Goal: Task Accomplishment & Management: Use online tool/utility

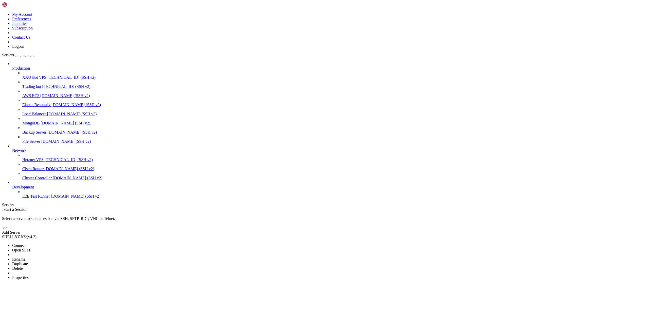
click at [23, 266] on span "Delete" at bounding box center [17, 268] width 11 height 4
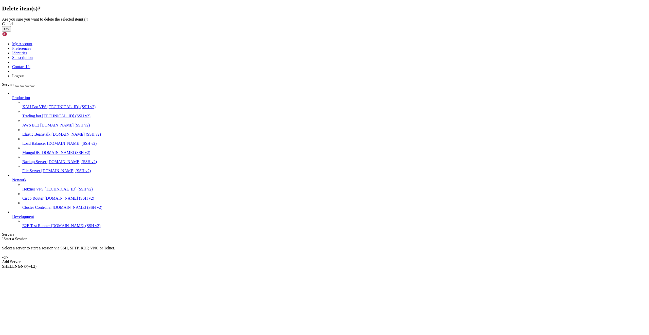
click at [11, 31] on button "OK" at bounding box center [6, 28] width 9 height 5
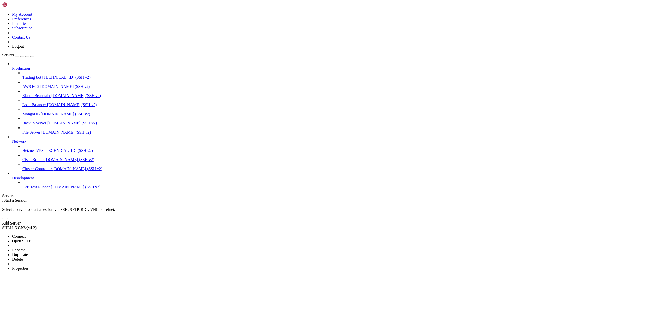
click at [50, 257] on li "Delete" at bounding box center [35, 259] width 46 height 5
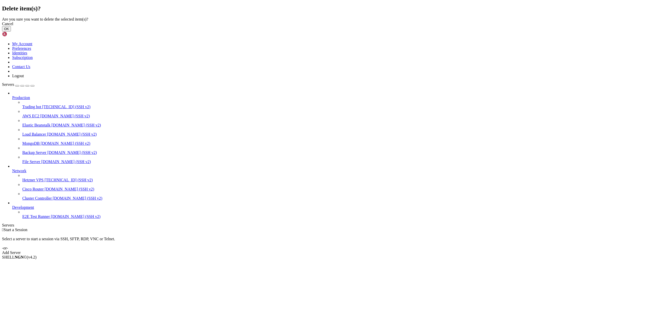
click at [11, 31] on button "OK" at bounding box center [6, 28] width 9 height 5
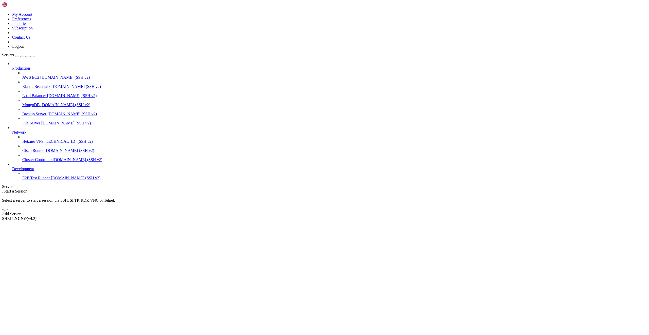
click at [359, 212] on div "Add Server" at bounding box center [324, 214] width 645 height 5
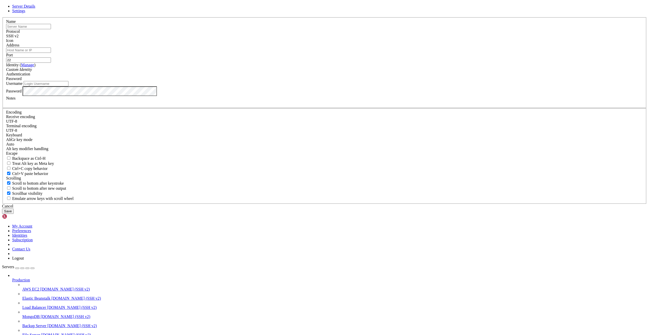
click at [2, 17] on icon at bounding box center [2, 17] width 0 height 0
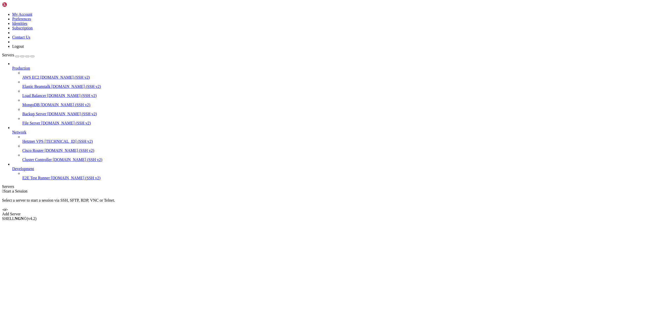
click at [305, 193] on div "Select a server to start a session via SSH, SFTP, RDP, VNC or Telnet. -or-" at bounding box center [324, 202] width 645 height 18
click at [272, 193] on div "Select a server to start a session via SSH, SFTP, RDP, VNC or Telnet. -or-" at bounding box center [324, 202] width 645 height 18
click at [352, 212] on div "Add Server" at bounding box center [324, 214] width 645 height 5
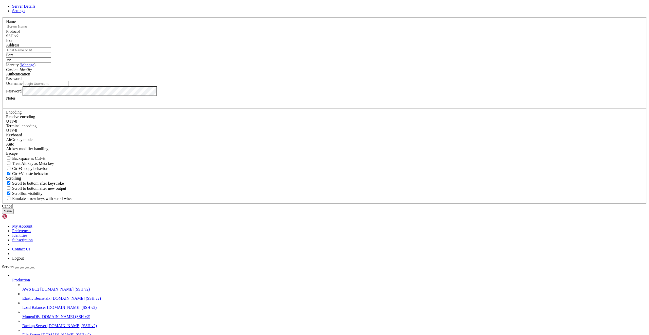
click at [51, 53] on input "Address" at bounding box center [28, 49] width 45 height 5
paste input "[TECHNICAL_ID]"
type input "[TECHNICAL_ID]"
click at [68, 86] on input "Username" at bounding box center [46, 83] width 45 height 5
type input "root"
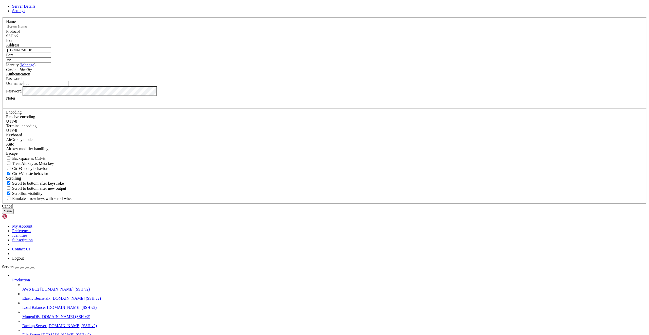
drag, startPoint x: 296, startPoint y: 127, endPoint x: 295, endPoint y: 123, distance: 3.8
click at [296, 29] on div "Name" at bounding box center [324, 24] width 637 height 10
click at [51, 29] on input "text" at bounding box center [28, 26] width 45 height 5
click at [51, 29] on input "Genspar Trader" at bounding box center [28, 26] width 45 height 5
type input "Genspark Trader"
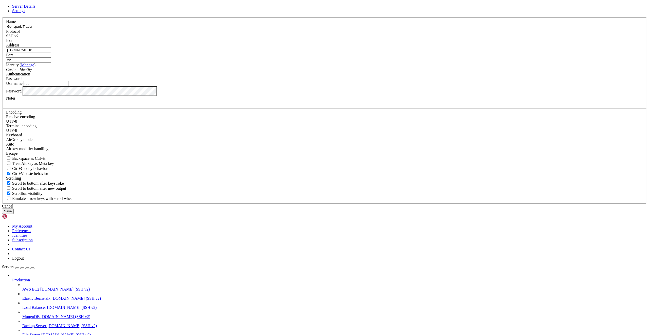
click at [14, 214] on button "Save" at bounding box center [8, 210] width 12 height 5
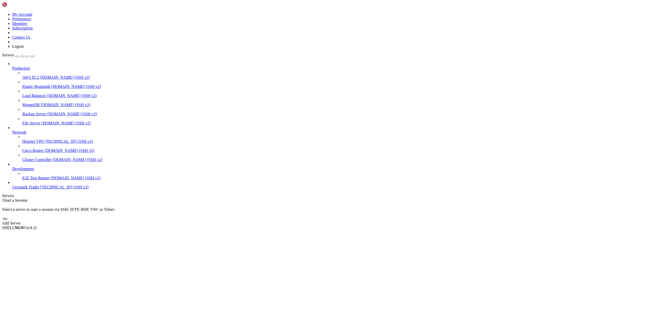
click at [40, 189] on span "[TECHNICAL_ID] (SSH v2)" at bounding box center [64, 187] width 48 height 4
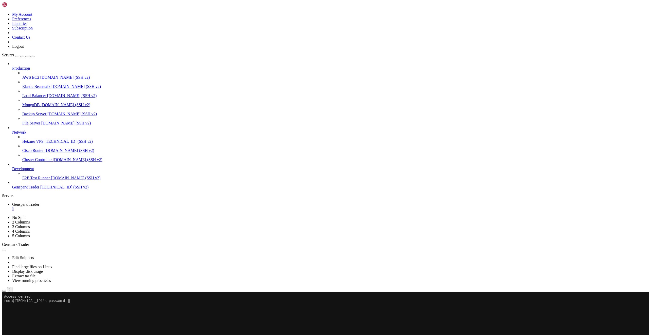
scroll to position [2, 1]
click at [43, 314] on li "Connect" at bounding box center [35, 316] width 46 height 5
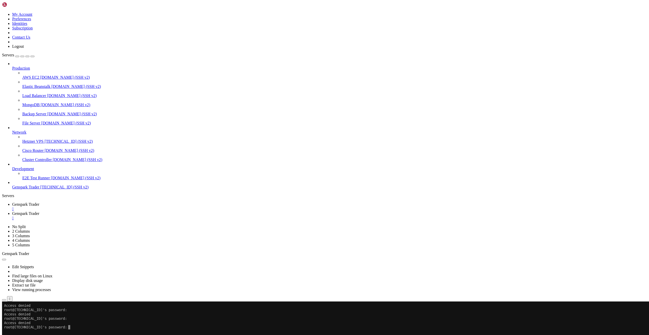
scroll to position [0, 0]
click at [103, 206] on div "" at bounding box center [329, 208] width 635 height 5
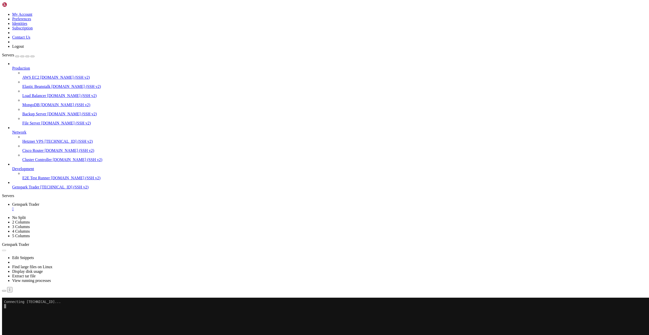
click at [22, 302] on button "Reconnect" at bounding box center [12, 304] width 20 height 5
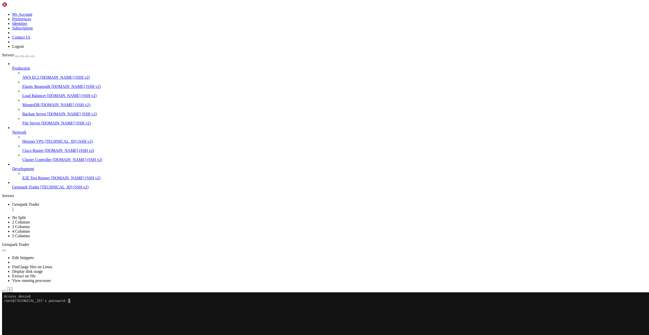
click at [34, 334] on li "Delete" at bounding box center [35, 339] width 46 height 5
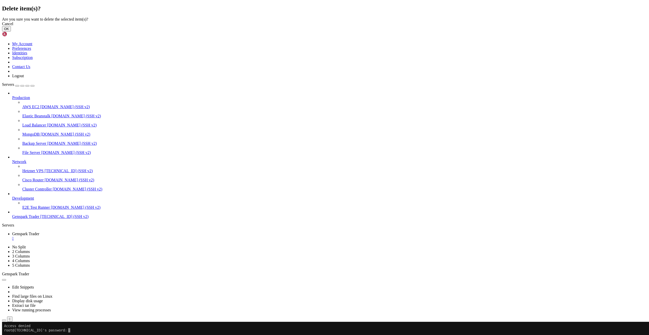
click at [11, 31] on button "OK" at bounding box center [6, 28] width 9 height 5
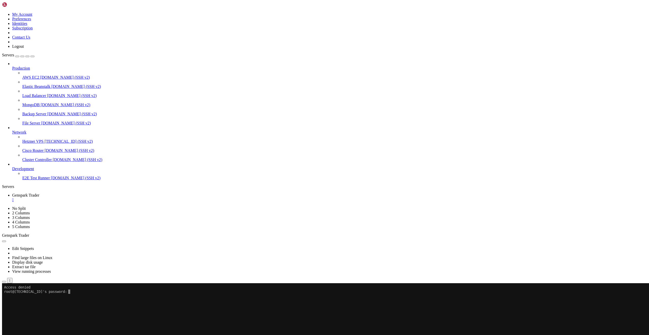
click at [31, 314] on span "New Server" at bounding box center [21, 316] width 19 height 4
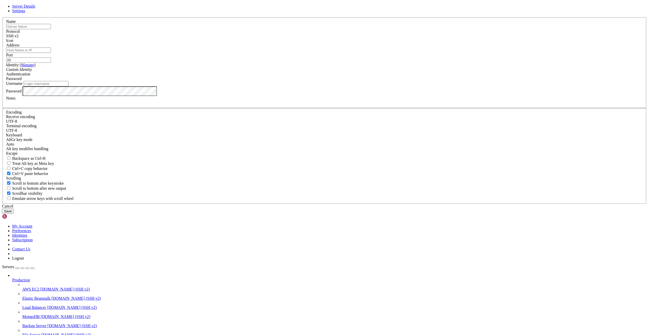
click at [51, 29] on input "text" at bounding box center [28, 26] width 45 height 5
type input "Genspark Trader"
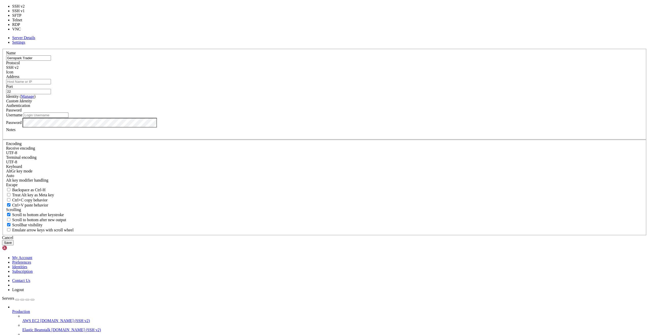
click at [362, 70] on div "SSH v2" at bounding box center [324, 67] width 637 height 5
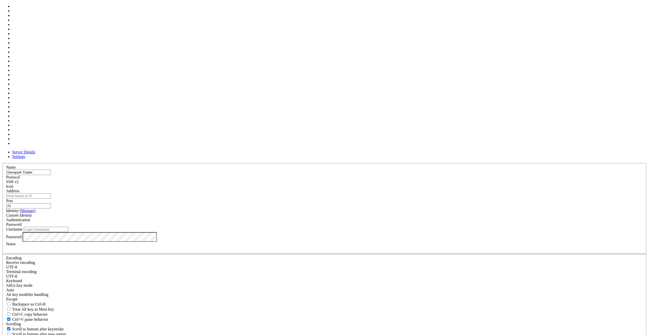
click at [389, 188] on div at bounding box center [324, 188] width 637 height 0
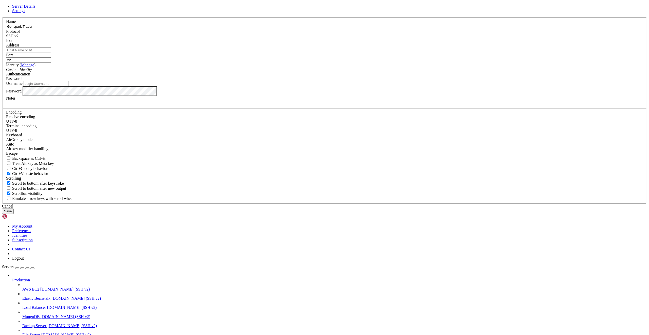
click at [302, 72] on div "Custom Identity" at bounding box center [324, 69] width 637 height 5
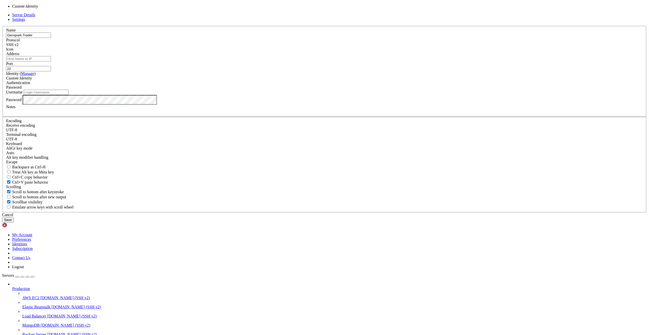
click at [302, 80] on div "Custom Identity" at bounding box center [324, 78] width 637 height 5
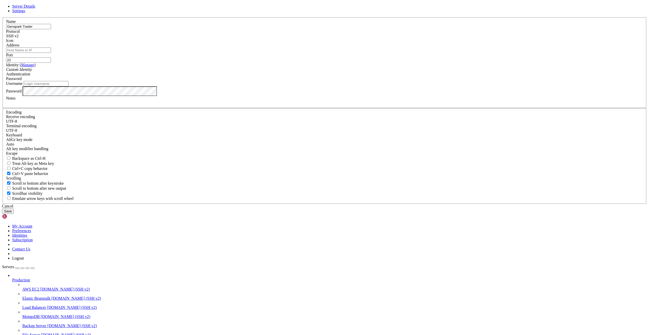
click at [359, 81] on div "Password" at bounding box center [324, 78] width 637 height 5
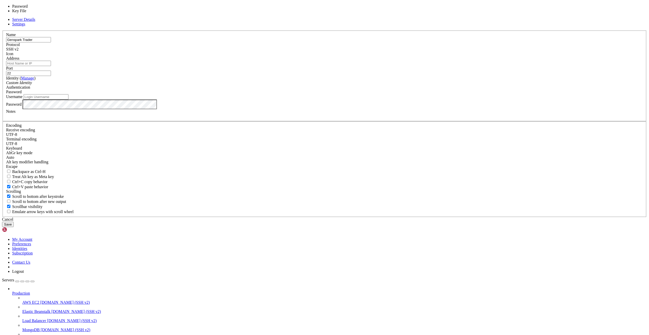
click at [359, 94] on div "Password" at bounding box center [324, 92] width 637 height 5
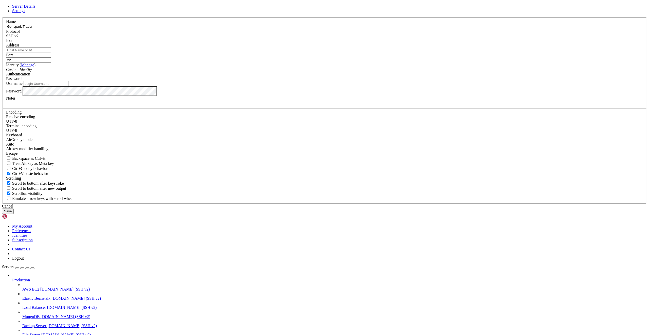
click at [22, 93] on label "Password" at bounding box center [13, 91] width 15 height 4
click at [68, 86] on input "Username" at bounding box center [46, 83] width 45 height 5
type input "root"
click at [14, 214] on button "Save" at bounding box center [8, 210] width 12 height 5
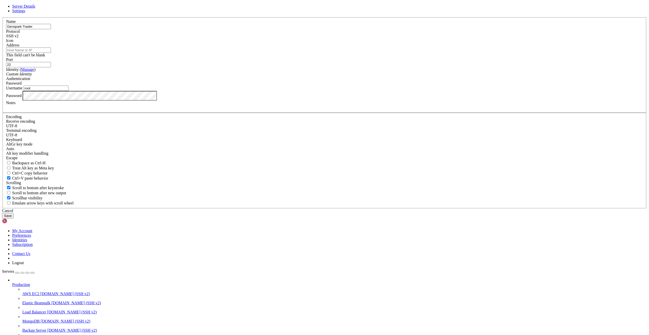
click at [51, 53] on input "Address" at bounding box center [28, 49] width 45 height 5
paste input "[TECHNICAL_ID]"
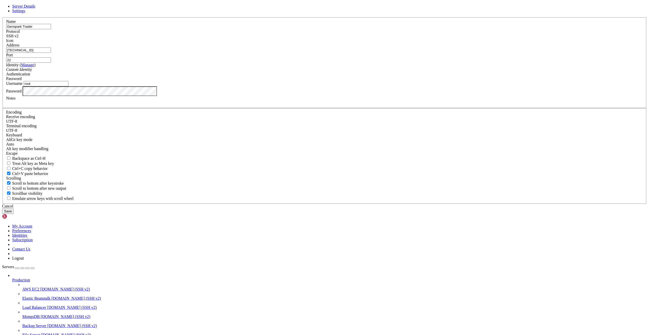
type input "[TECHNICAL_ID]"
click at [14, 214] on button "Save" at bounding box center [8, 210] width 12 height 5
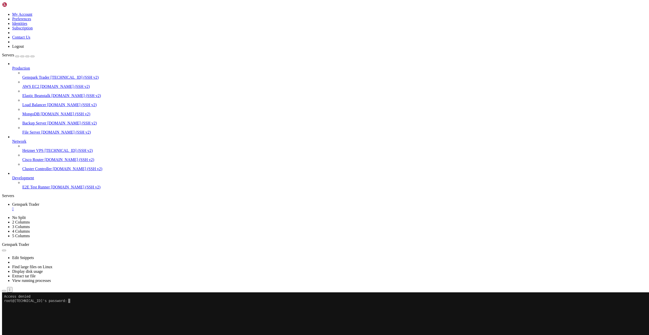
click at [84, 299] on x-row "root@[TECHNICAL_ID]'s password:" at bounding box center [294, 300] width 581 height 4
click at [2, 12] on icon at bounding box center [2, 12] width 0 height 0
click at [17, 56] on div "button" at bounding box center [17, 56] width 0 height 0
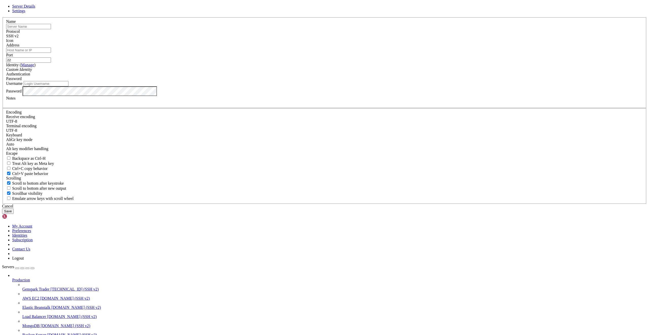
click at [25, 13] on link "Settings" at bounding box center [18, 11] width 13 height 4
click at [311, 124] on div "UTF-8" at bounding box center [324, 121] width 637 height 5
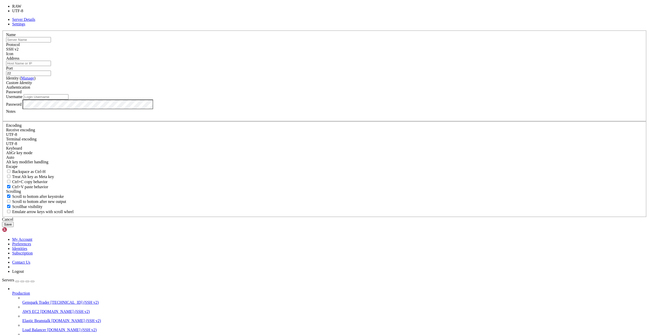
click at [311, 132] on div "UTF-8" at bounding box center [324, 134] width 637 height 5
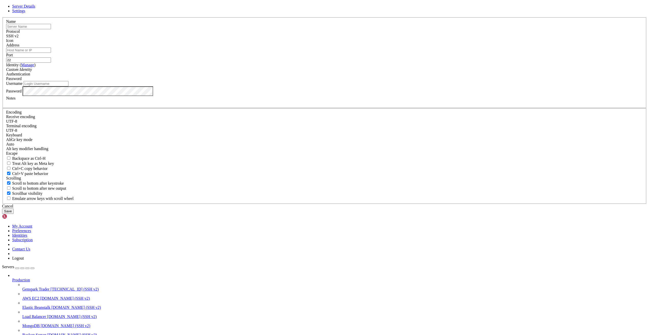
click at [312, 133] on div "Terminal encoding UTF-8" at bounding box center [324, 128] width 637 height 9
click at [310, 133] on div "UTF-8" at bounding box center [324, 130] width 637 height 5
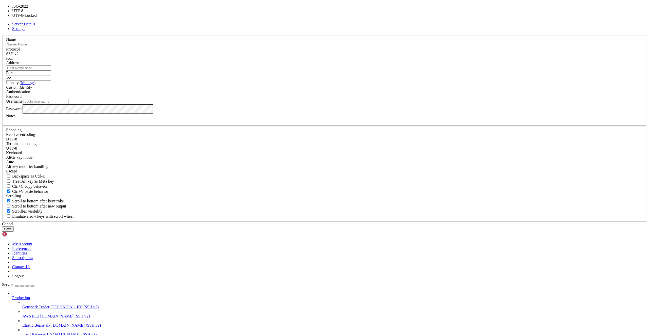
click at [310, 150] on div "UTF-8" at bounding box center [324, 148] width 637 height 5
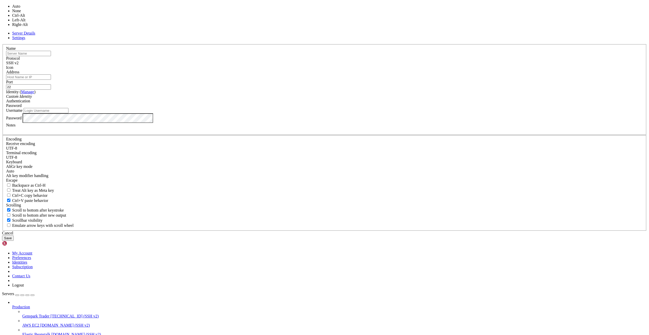
click at [308, 173] on div "Auto" at bounding box center [324, 171] width 637 height 5
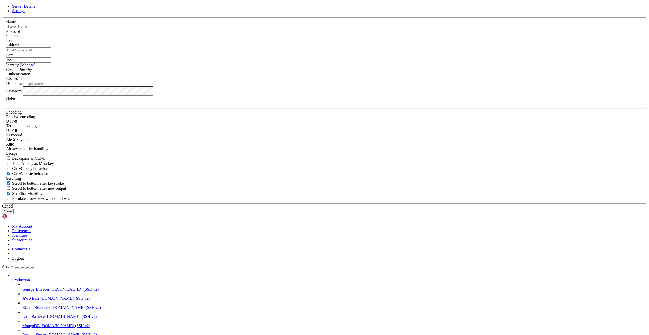
scroll to position [74, 0]
click at [35, 8] on span "Server Details" at bounding box center [23, 6] width 23 height 4
click at [2, 17] on icon at bounding box center [2, 17] width 0 height 0
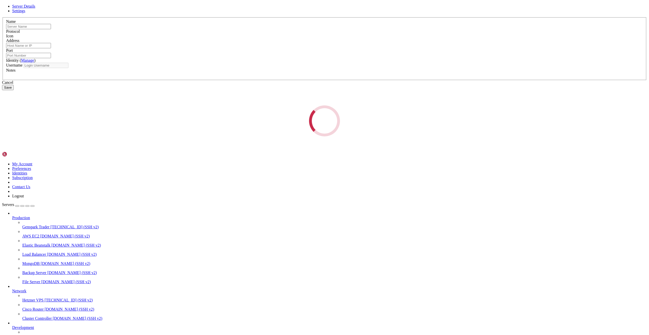
type input "Genspark Trader"
type input "[TECHNICAL_ID]"
type input "22"
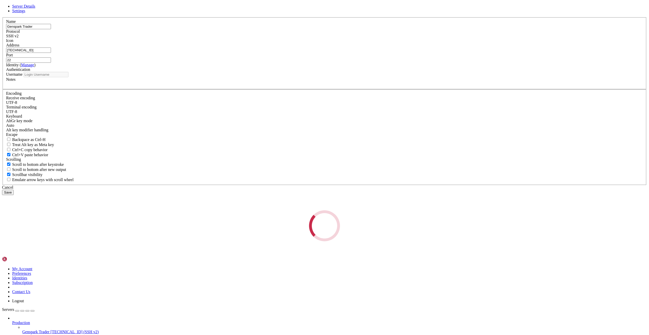
type input "root"
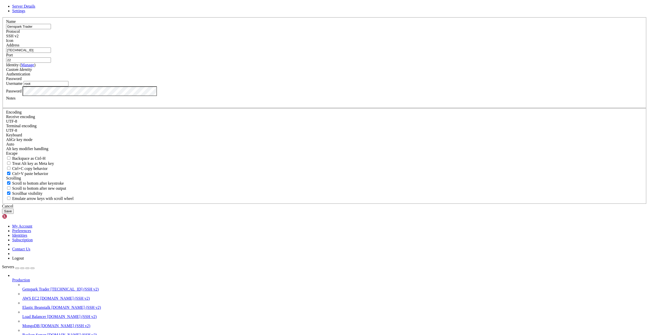
click at [378, 81] on div "Password" at bounding box center [324, 78] width 637 height 5
click at [149, 192] on div "Server Details Settings Name Genspark Trader Protocol SSH v2 Icon" at bounding box center [324, 109] width 645 height 210
click at [34, 67] on link "Manage" at bounding box center [27, 65] width 13 height 4
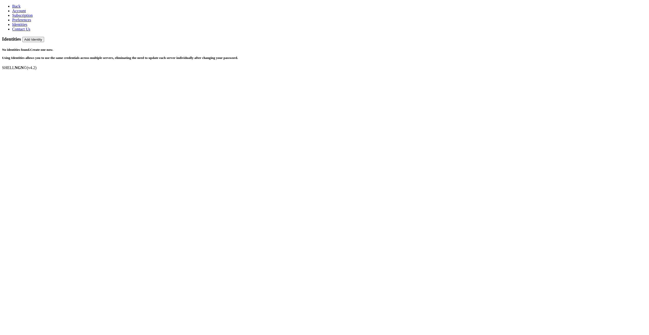
click at [12, 4] on link "Back" at bounding box center [16, 6] width 8 height 4
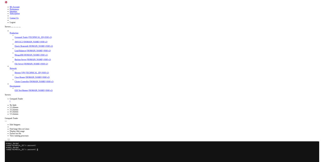
scroll to position [2, 1]
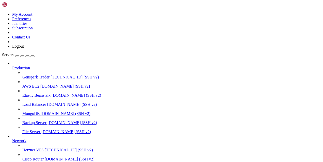
drag, startPoint x: 135, startPoint y: 331, endPoint x: 76, endPoint y: 318, distance: 60.2
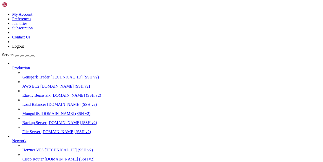
click at [34, 75] on span "Genspark Trader" at bounding box center [35, 77] width 27 height 4
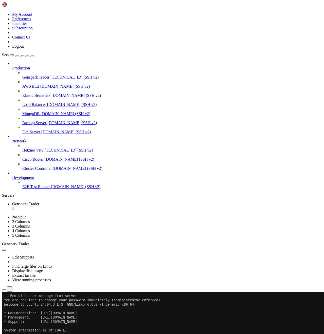
scroll to position [22, 0]
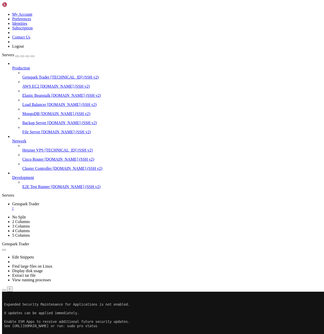
scroll to position [95, 0]
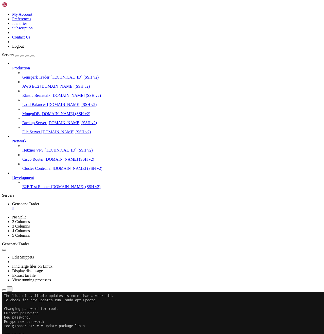
scroll to position [151, 0]
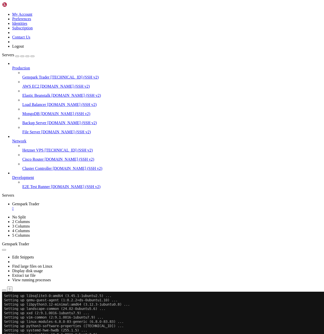
scroll to position [1065, 0]
click at [157, 162] on div "SHELL NGN © (v 4.2 ) [TECHNICAL_ID] Connected" at bounding box center [162, 303] width 320 height 14
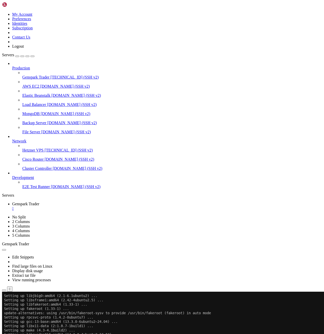
scroll to position [3265, 0]
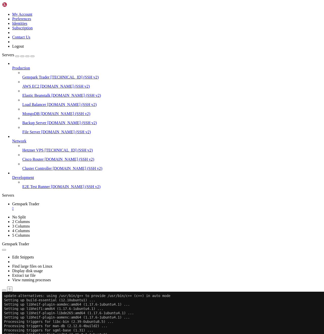
scroll to position [3428, 0]
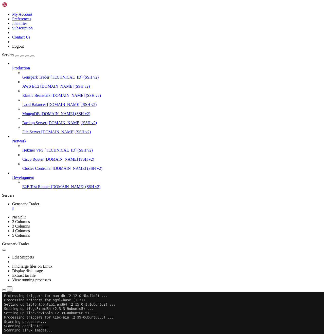
scroll to position [3446, 0]
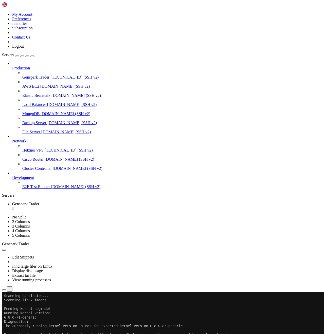
scroll to position [3476, 0]
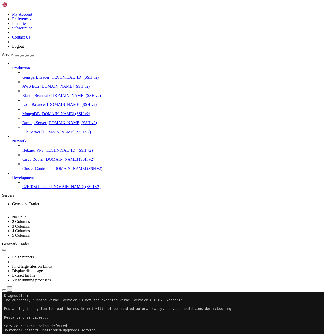
scroll to position [3502, 0]
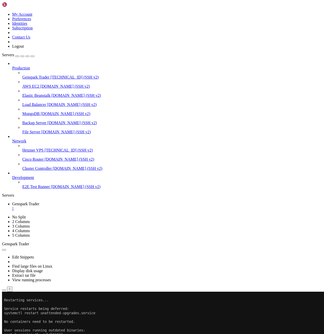
scroll to position [3519, 0]
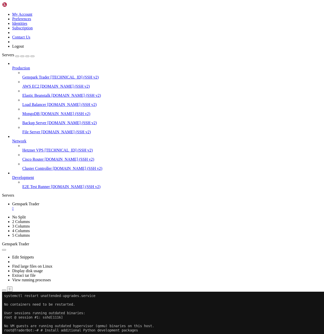
scroll to position [3575, 0]
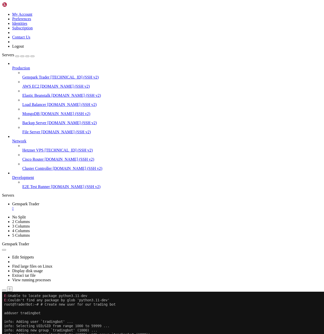
scroll to position [3601, 0]
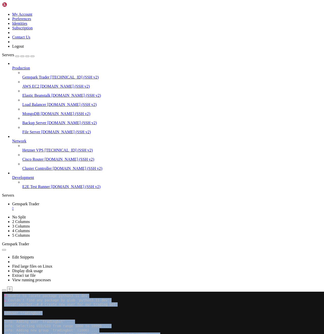
drag, startPoint x: 64, startPoint y: 597, endPoint x: 4, endPoint y: 597, distance: 60.4
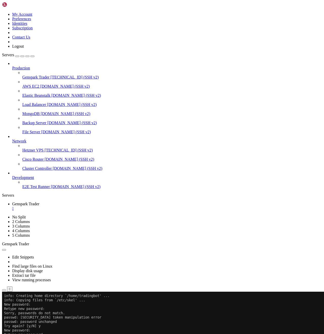
scroll to position [3657, 0]
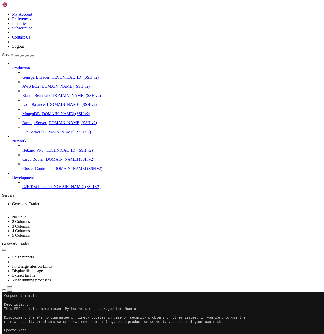
scroll to position [4106, 0]
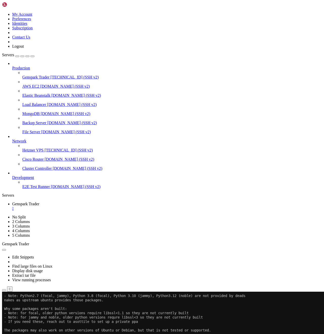
scroll to position [4209, 0]
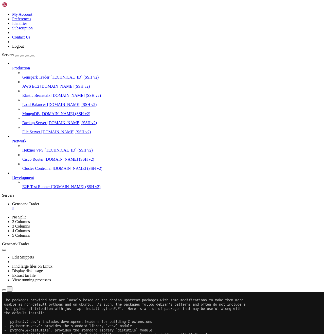
scroll to position [4261, 0]
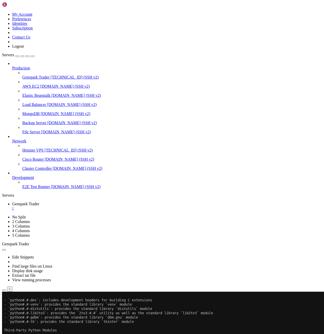
scroll to position [4282, 0]
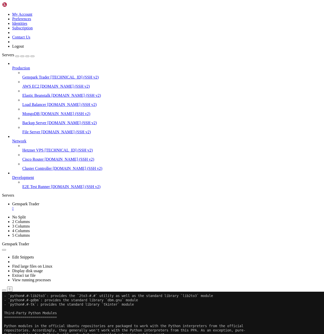
scroll to position [4347, 0]
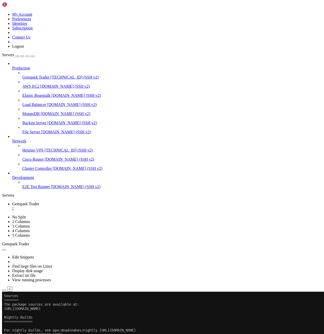
scroll to position [4369, 0]
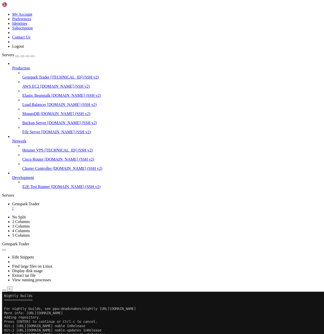
scroll to position [4394, 0]
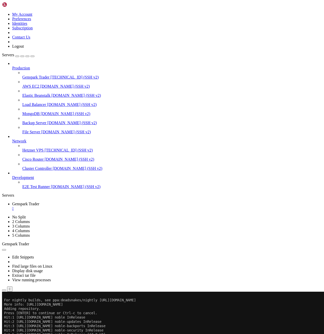
drag, startPoint x: 70, startPoint y: 598, endPoint x: 4, endPoint y: 599, distance: 65.7
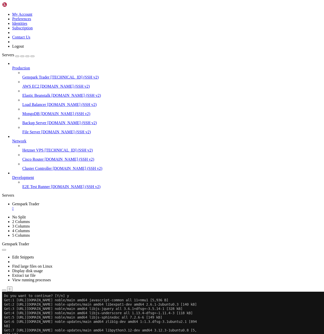
scroll to position [4860, 0]
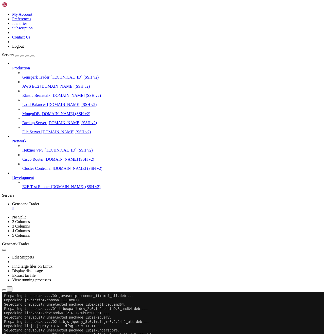
drag, startPoint x: 127, startPoint y: 605, endPoint x: 124, endPoint y: 603, distance: 3.3
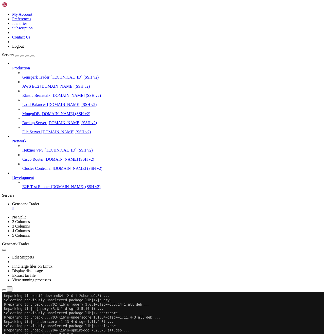
scroll to position [4968, 0]
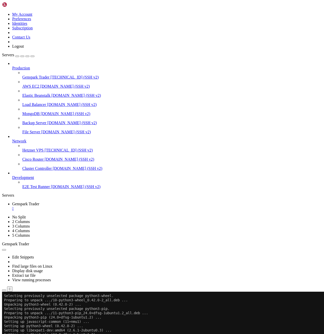
scroll to position [5076, 0]
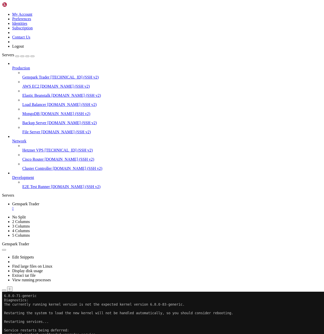
scroll to position [5184, 0]
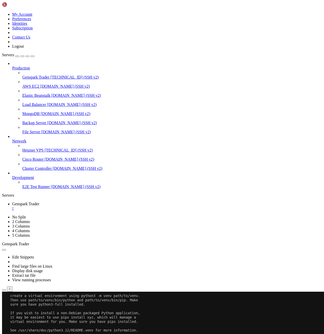
scroll to position [5222, 0]
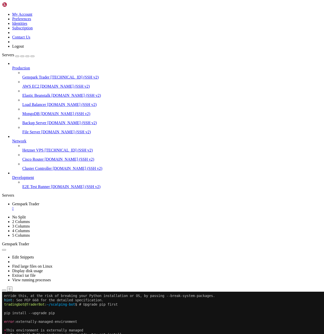
scroll to position [5300, 0]
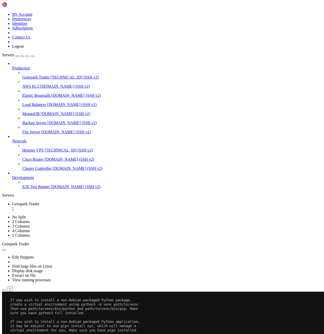
scroll to position [5322, 0]
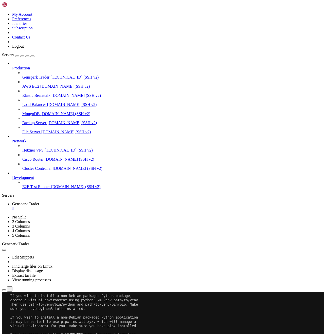
drag, startPoint x: 87, startPoint y: 602, endPoint x: 151, endPoint y: 615, distance: 65.0
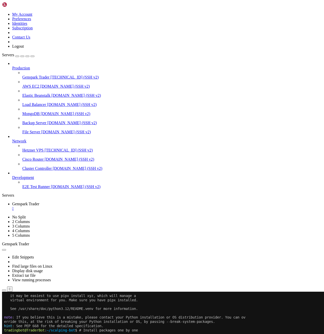
scroll to position [5352, 0]
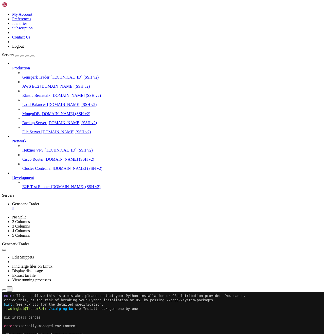
scroll to position [5373, 0]
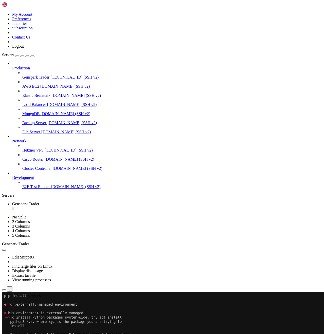
scroll to position [5498, 0]
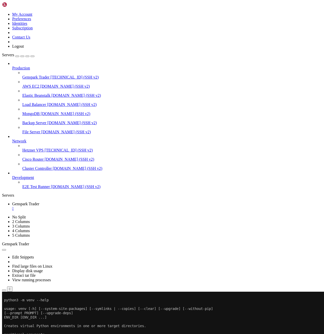
scroll to position [5774, 0]
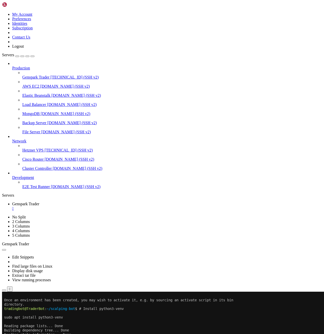
scroll to position [5792, 0]
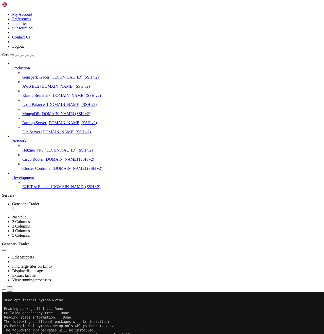
scroll to position [5843, 0]
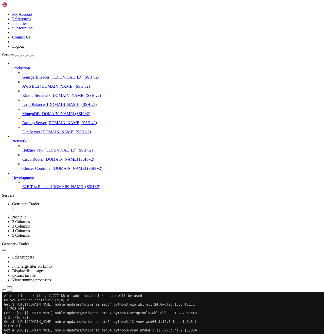
scroll to position [5861, 0]
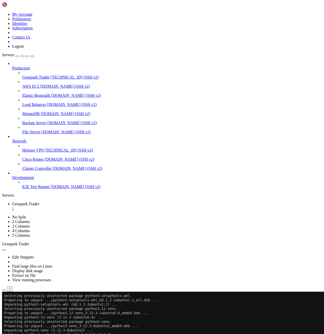
scroll to position [5925, 0]
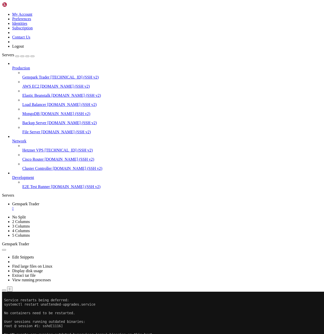
scroll to position [6038, 0]
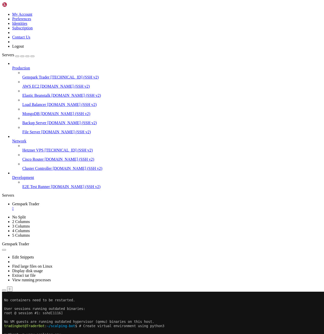
scroll to position [6050, 0]
drag, startPoint x: 183, startPoint y: 617, endPoint x: 128, endPoint y: 603, distance: 56.7
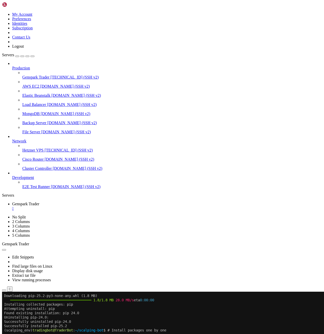
scroll to position [6197, 0]
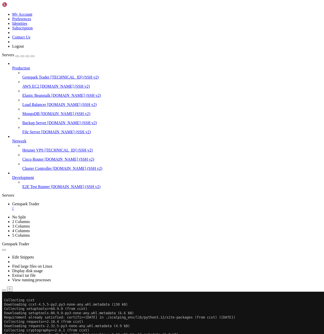
scroll to position [6521, 0]
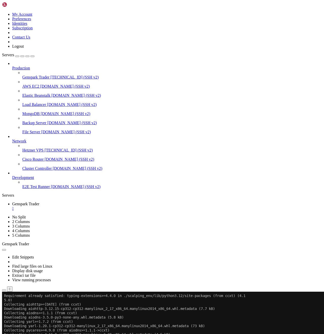
scroll to position [6551, 0]
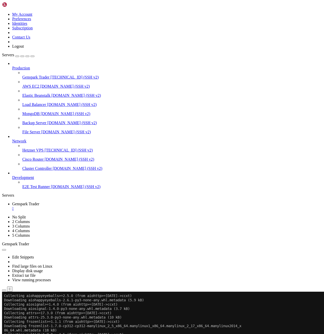
scroll to position [6594, 0]
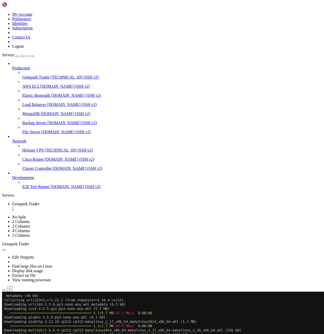
scroll to position [6693, 0]
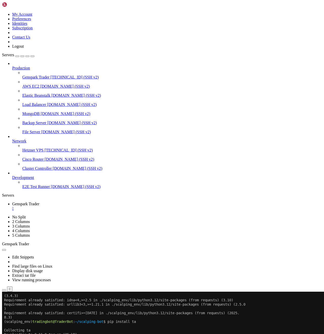
scroll to position [6874, 0]
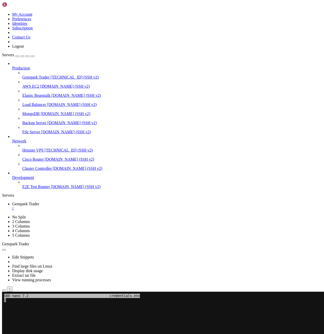
scroll to position [6607, 0]
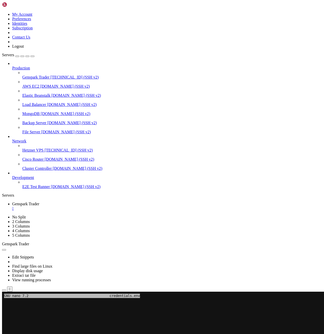
scroll to position [6615, 0]
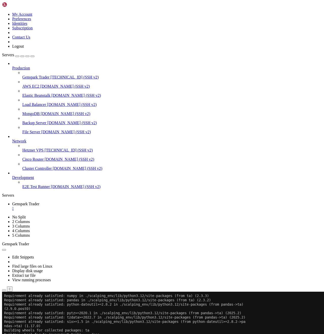
scroll to position [6620, 0]
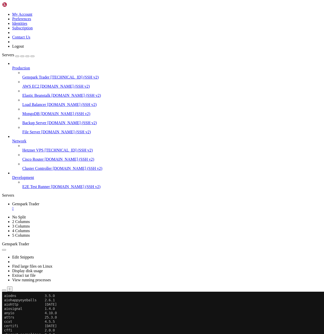
scroll to position [6715, 0]
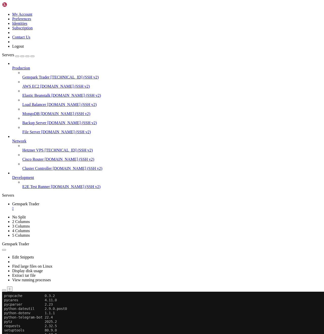
drag, startPoint x: 151, startPoint y: 606, endPoint x: 148, endPoint y: 604, distance: 3.3
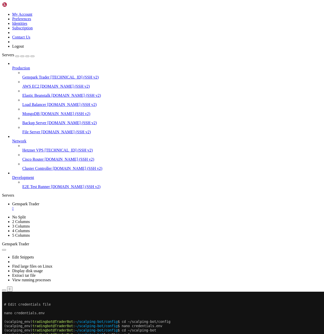
scroll to position [6904, 0]
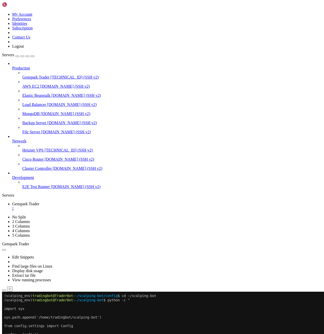
scroll to position [6986, 0]
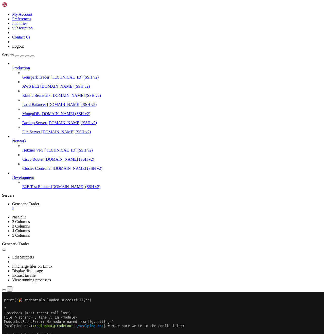
scroll to position [6991, 0]
click at [233, 162] on div "SHELL NGN © (v 4.2 ) [TECHNICAL_ID] Connected" at bounding box center [162, 303] width 320 height 14
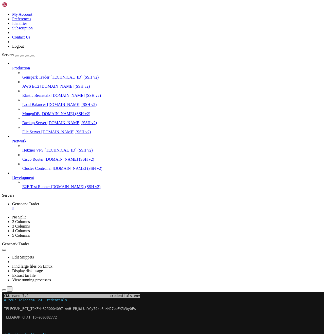
scroll to position [6999, 0]
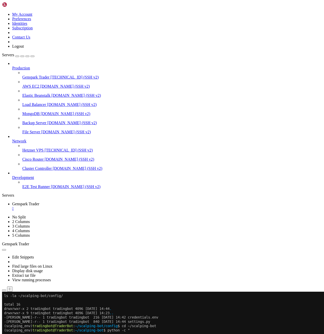
scroll to position [7085, 0]
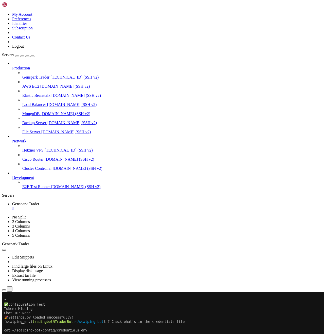
scroll to position [7185, 0]
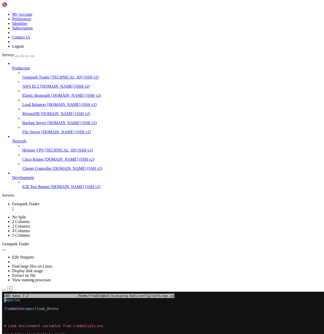
drag, startPoint x: 142, startPoint y: 602, endPoint x: 175, endPoint y: 602, distance: 32.2
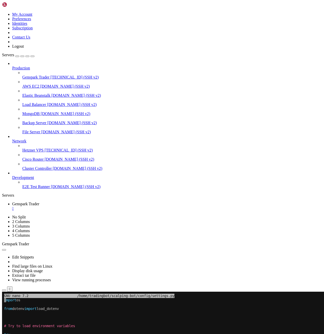
scroll to position [7672, 0]
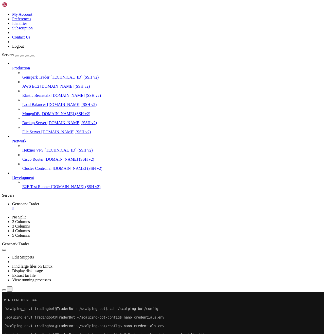
drag, startPoint x: 182, startPoint y: 618, endPoint x: 134, endPoint y: 605, distance: 49.7
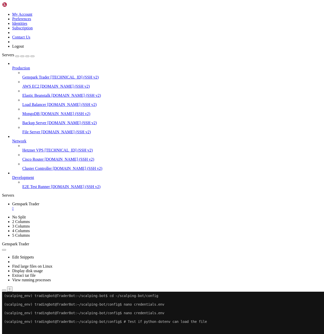
scroll to position [7685, 0]
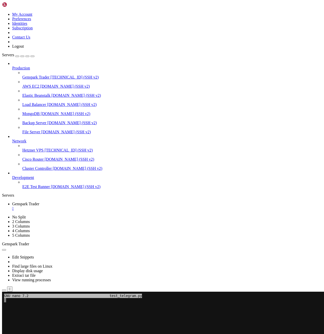
scroll to position [7689, 0]
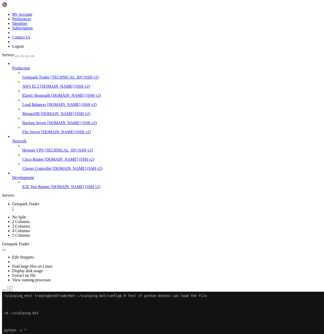
scroll to position [7711, 0]
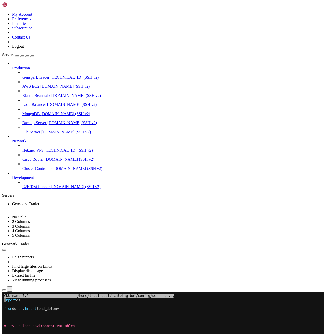
drag, startPoint x: 129, startPoint y: 482, endPoint x: 86, endPoint y: 473, distance: 44.5
click at [23, 162] on x-row at bounding box center [132, 322] width 256 height 4
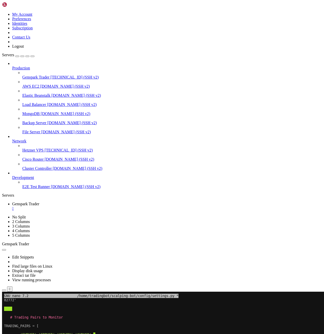
click at [90, 162] on x-row at bounding box center [132, 305] width 256 height 4
click at [5, 162] on x-row "82772'" at bounding box center [132, 300] width 256 height 4
click at [6, 162] on x-row "82772'" at bounding box center [132, 300] width 256 height 4
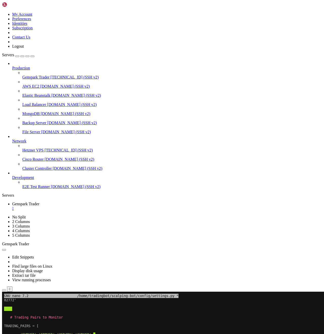
drag, startPoint x: 35, startPoint y: 407, endPoint x: 44, endPoint y: 438, distance: 31.9
drag, startPoint x: 54, startPoint y: 469, endPoint x: 16, endPoint y: 405, distance: 75.0
drag, startPoint x: 19, startPoint y: 338, endPoint x: 13, endPoint y: 316, distance: 22.7
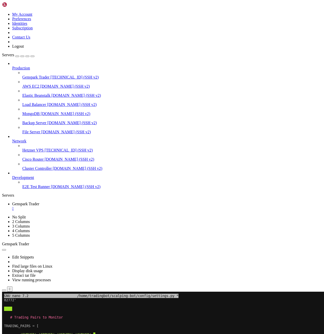
drag, startPoint x: 11, startPoint y: 313, endPoint x: 2, endPoint y: 302, distance: 14.3
click at [4, 162] on x-row "82772'" at bounding box center [132, 300] width 256 height 4
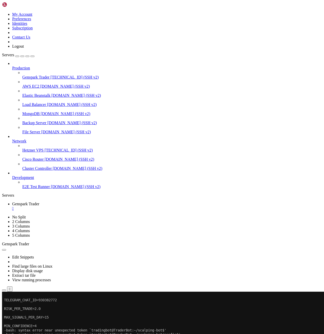
scroll to position [7844, 0]
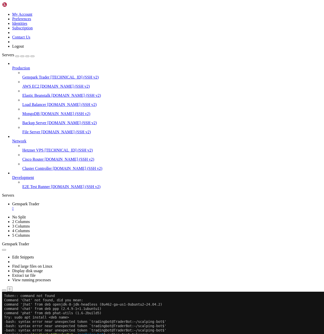
scroll to position [7939, 0]
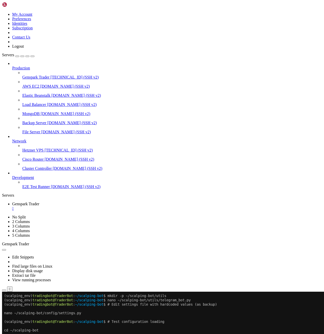
scroll to position [8017, 0]
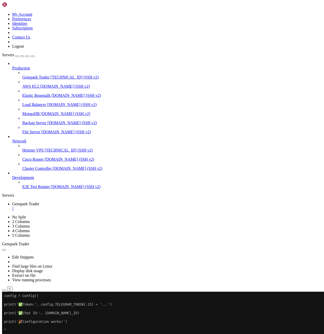
scroll to position [8146, 0]
